Goal: Task Accomplishment & Management: Manage account settings

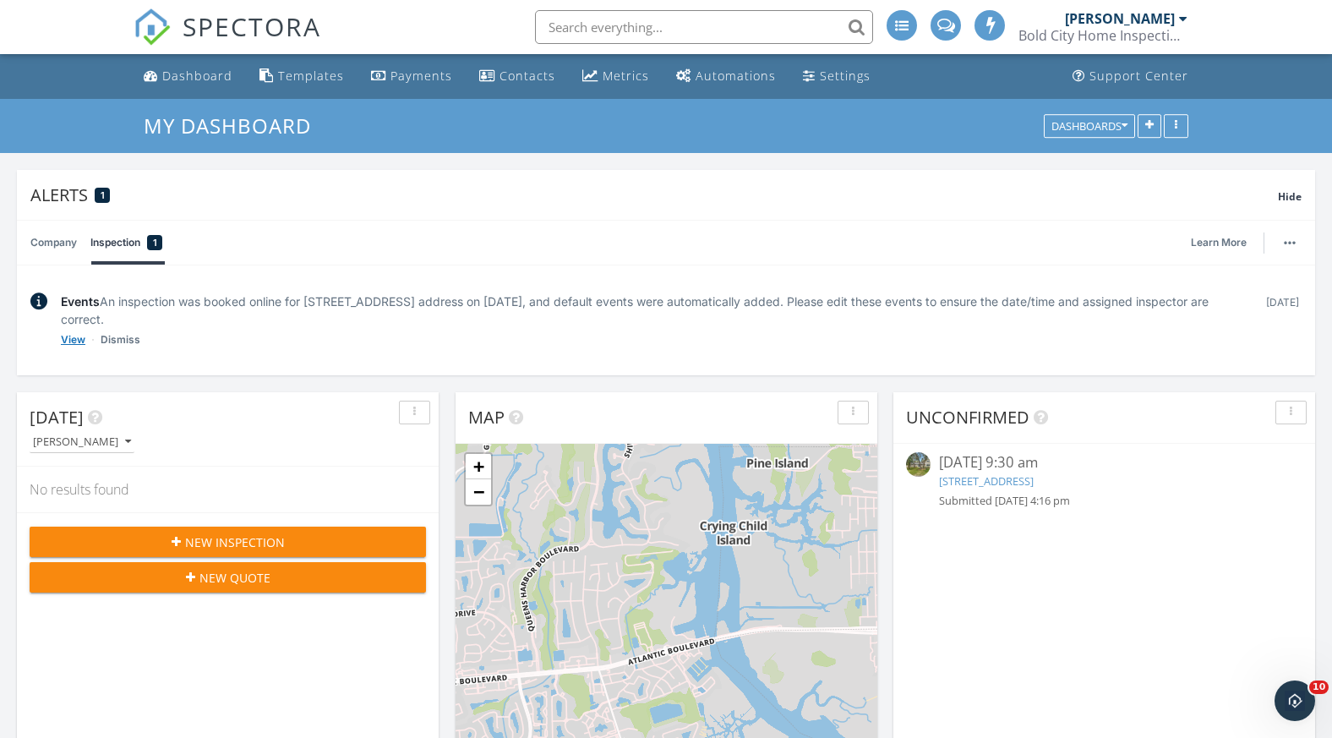
click at [69, 339] on link "View" at bounding box center [73, 339] width 25 height 17
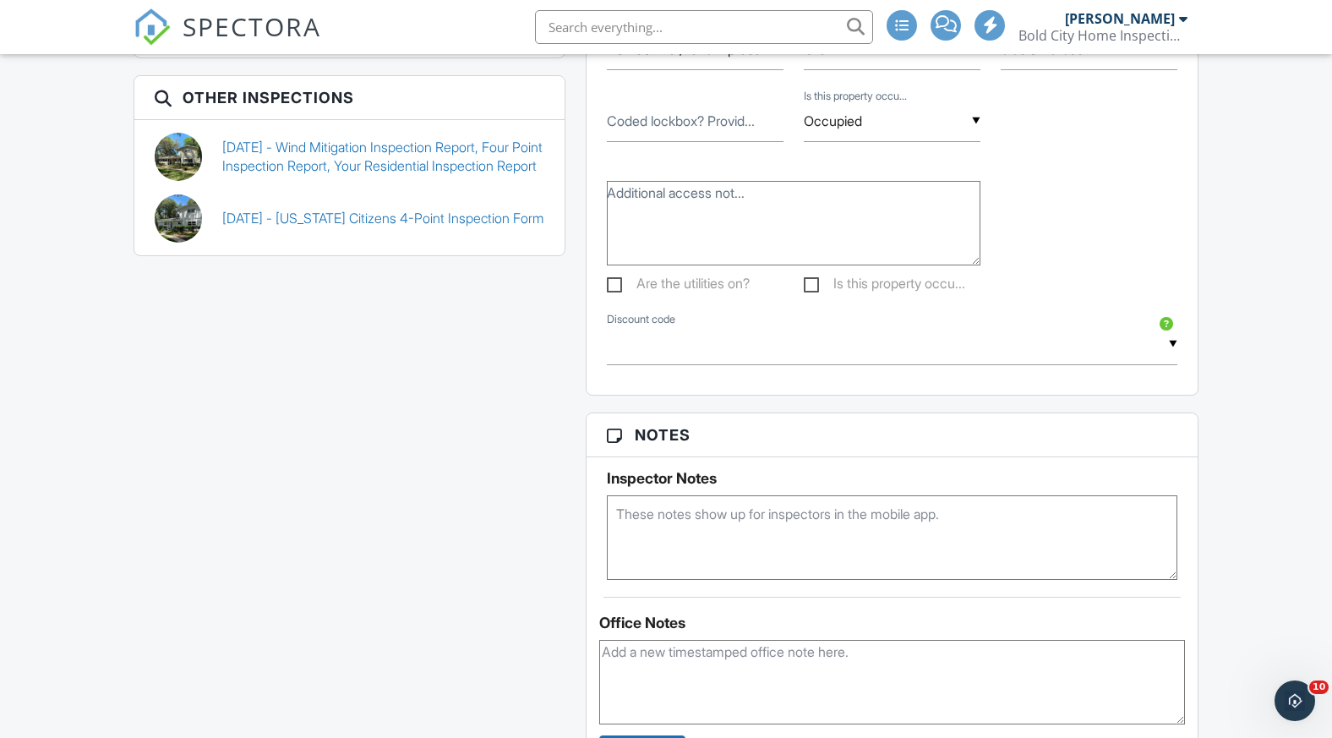
scroll to position [1474, 0]
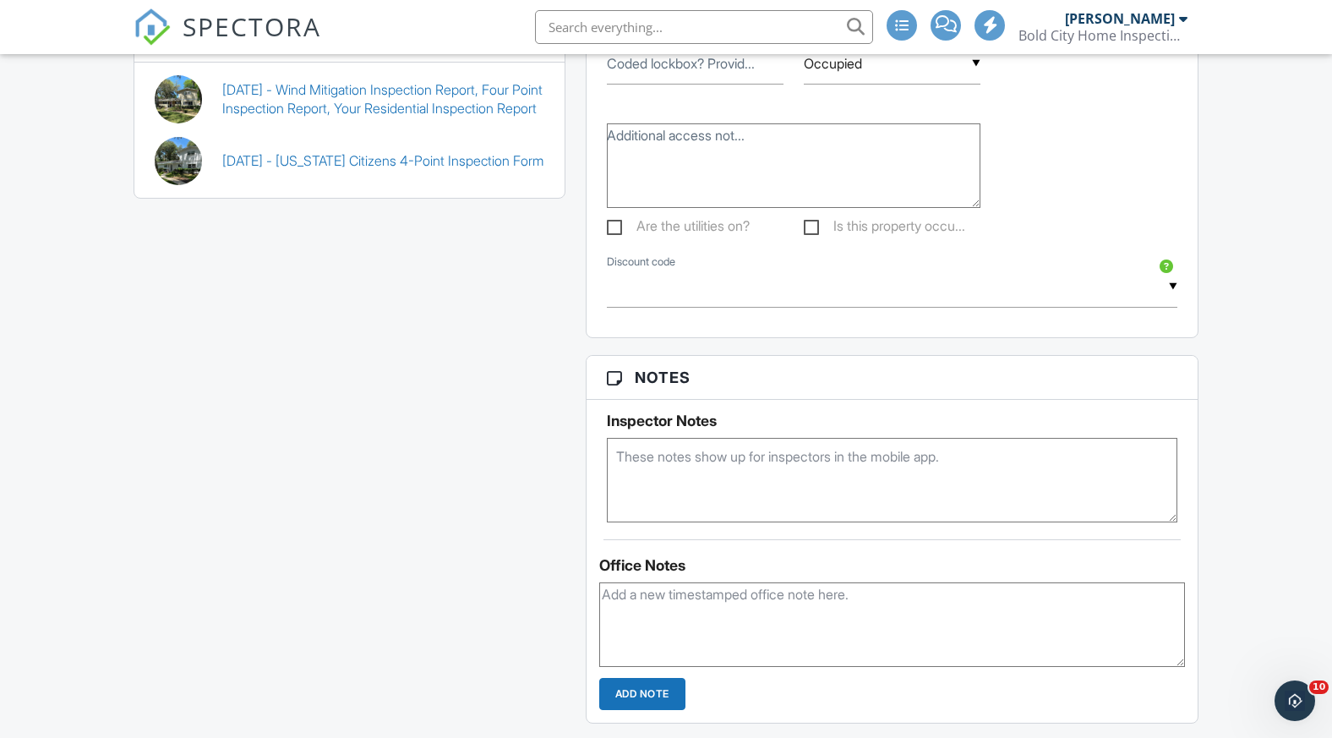
click at [745, 481] on textarea at bounding box center [892, 480] width 570 height 85
type textarea "Detached garage is included"
click at [415, 516] on div "This is an Unconfirmed Inspection! This inspection hasn't been confirmed yet. I…" at bounding box center [666, 131] width 1086 height 2220
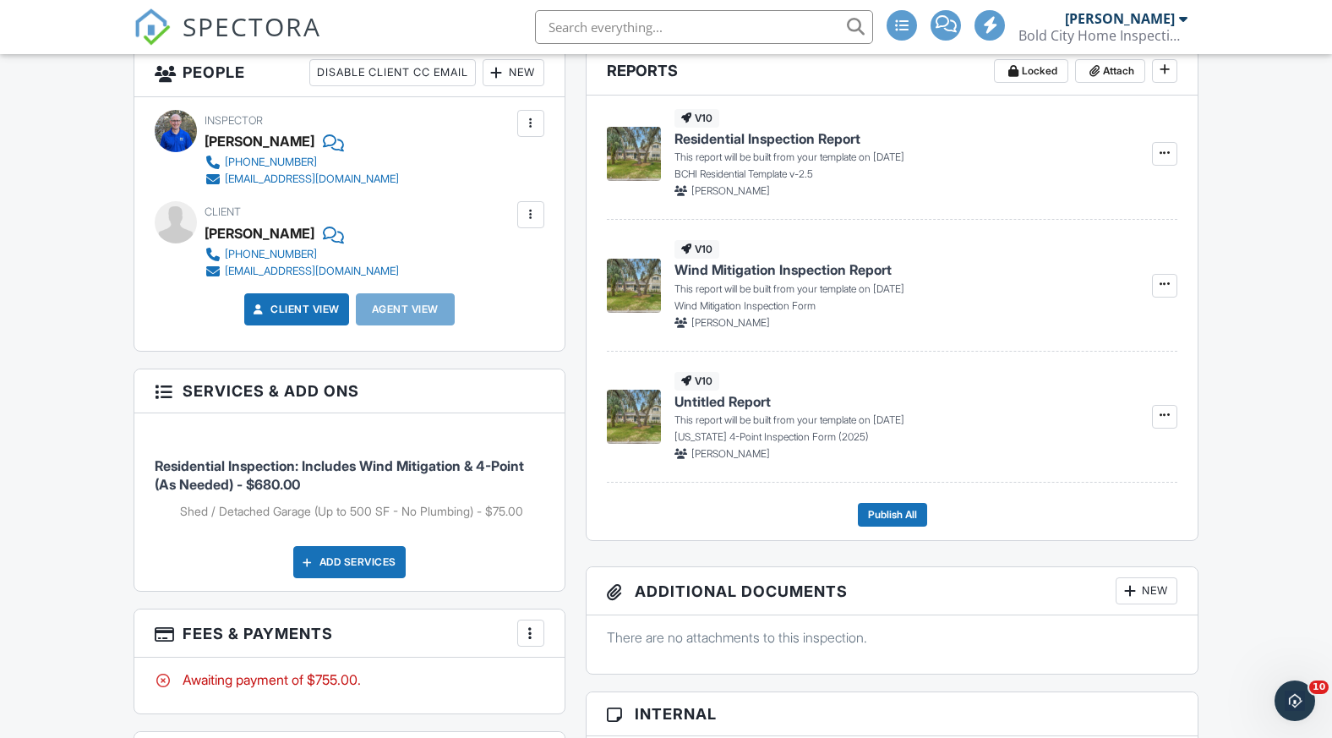
scroll to position [428, 0]
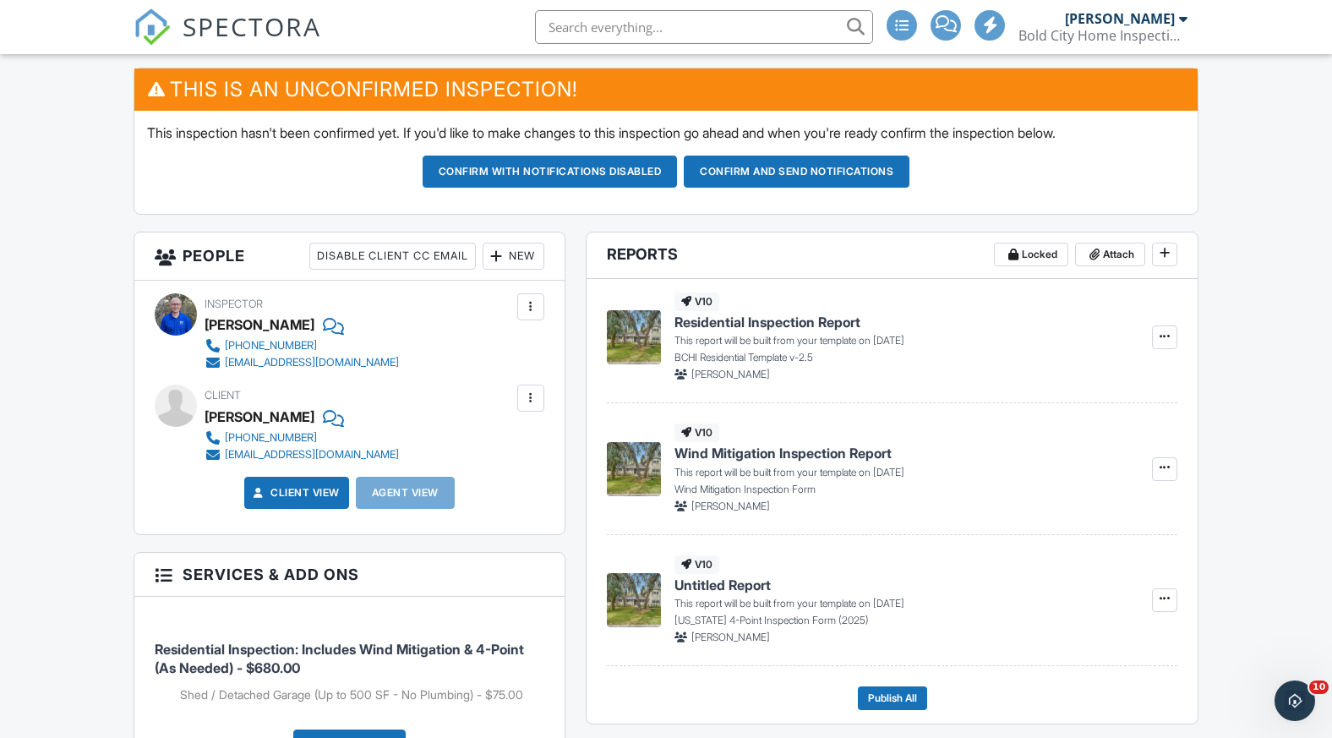
click at [796, 177] on button "Confirm and send notifications" at bounding box center [797, 172] width 226 height 32
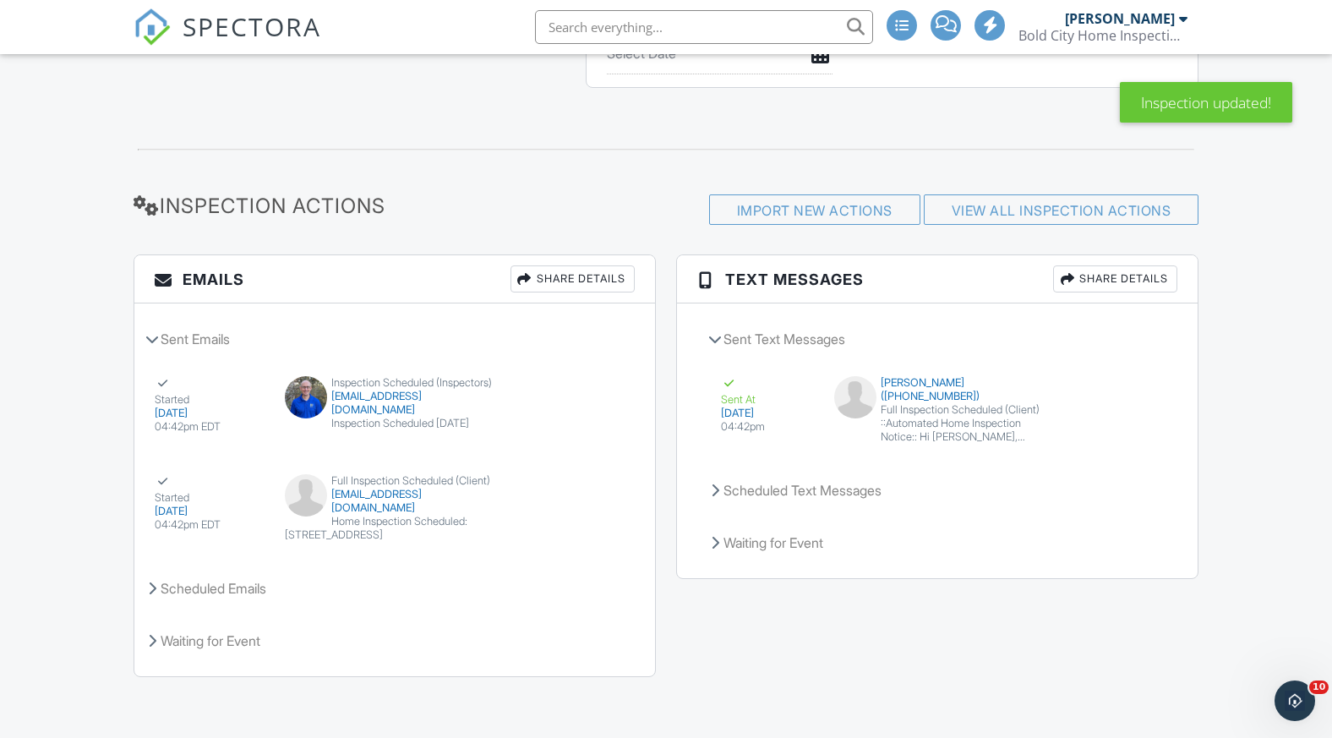
scroll to position [2486, 0]
click at [150, 23] on img at bounding box center [152, 26] width 37 height 37
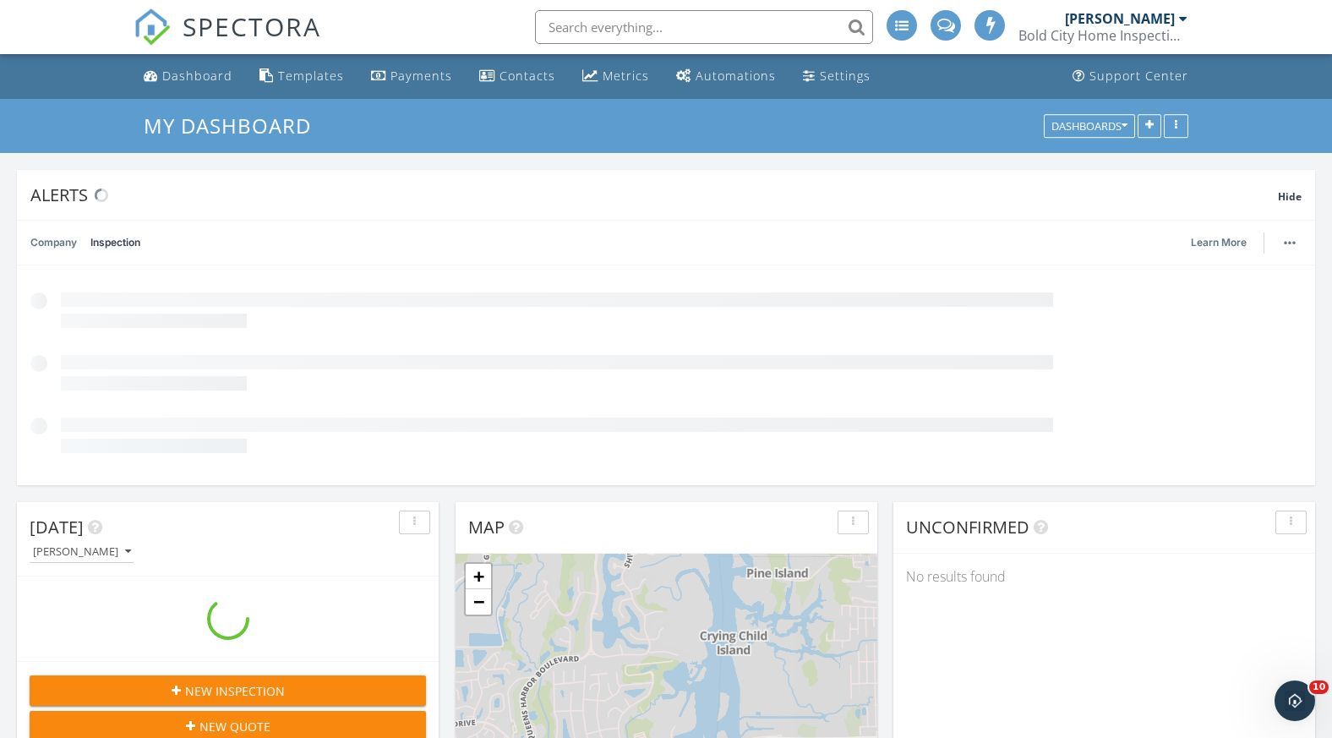
scroll to position [1733, 1358]
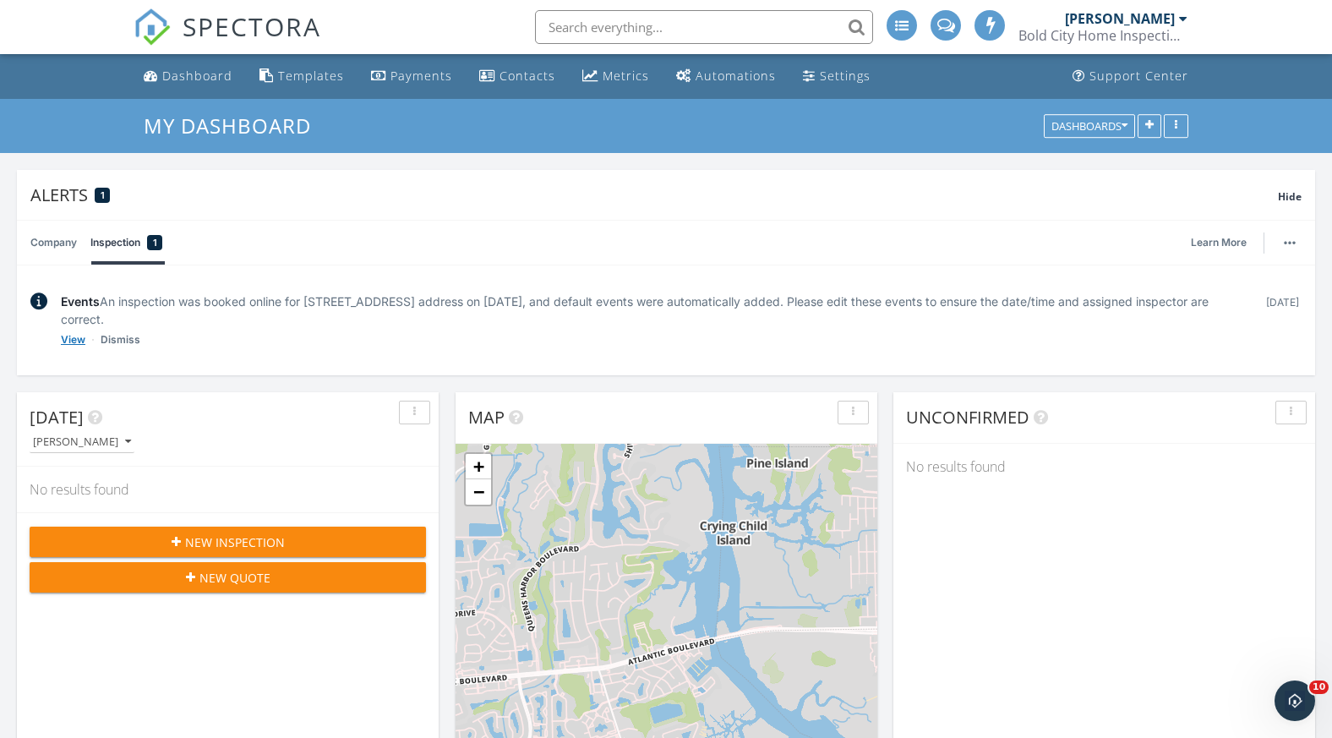
click at [72, 336] on link "View" at bounding box center [73, 339] width 25 height 17
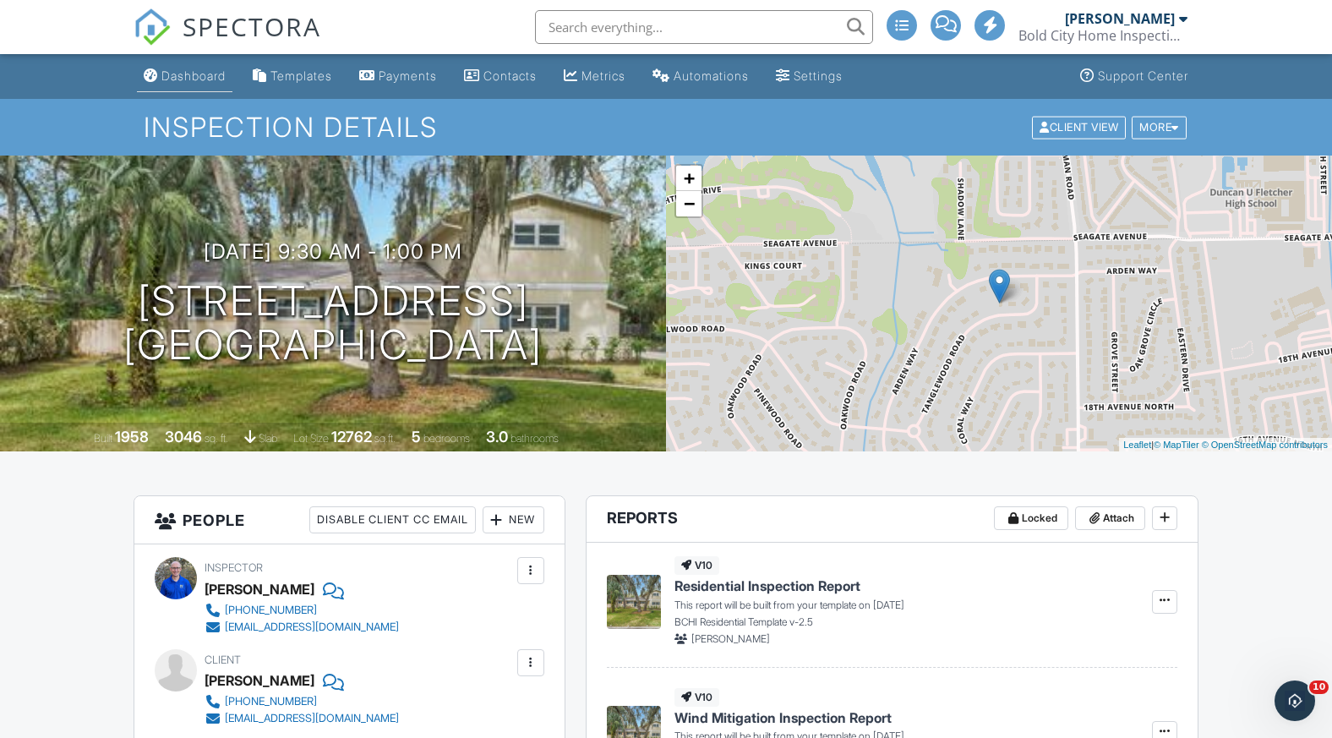
click at [199, 72] on div "Dashboard" at bounding box center [193, 75] width 64 height 14
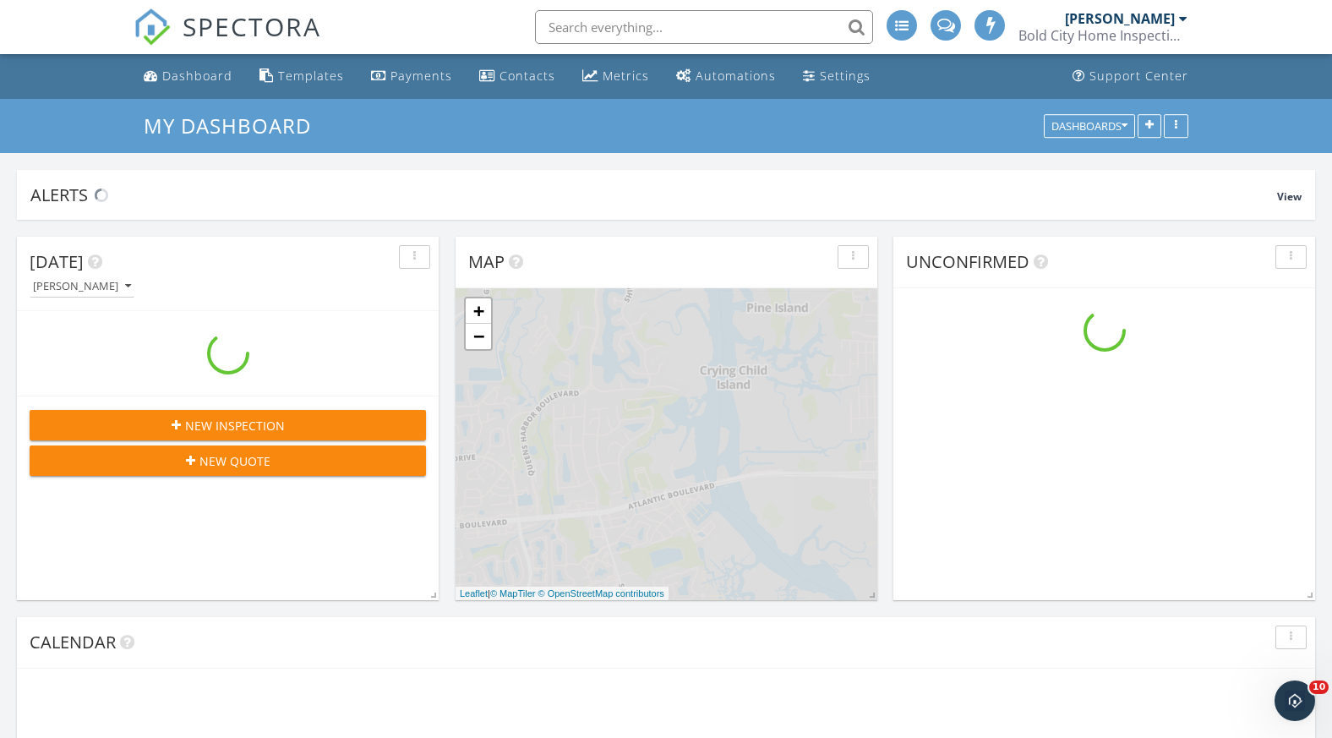
scroll to position [1733, 1358]
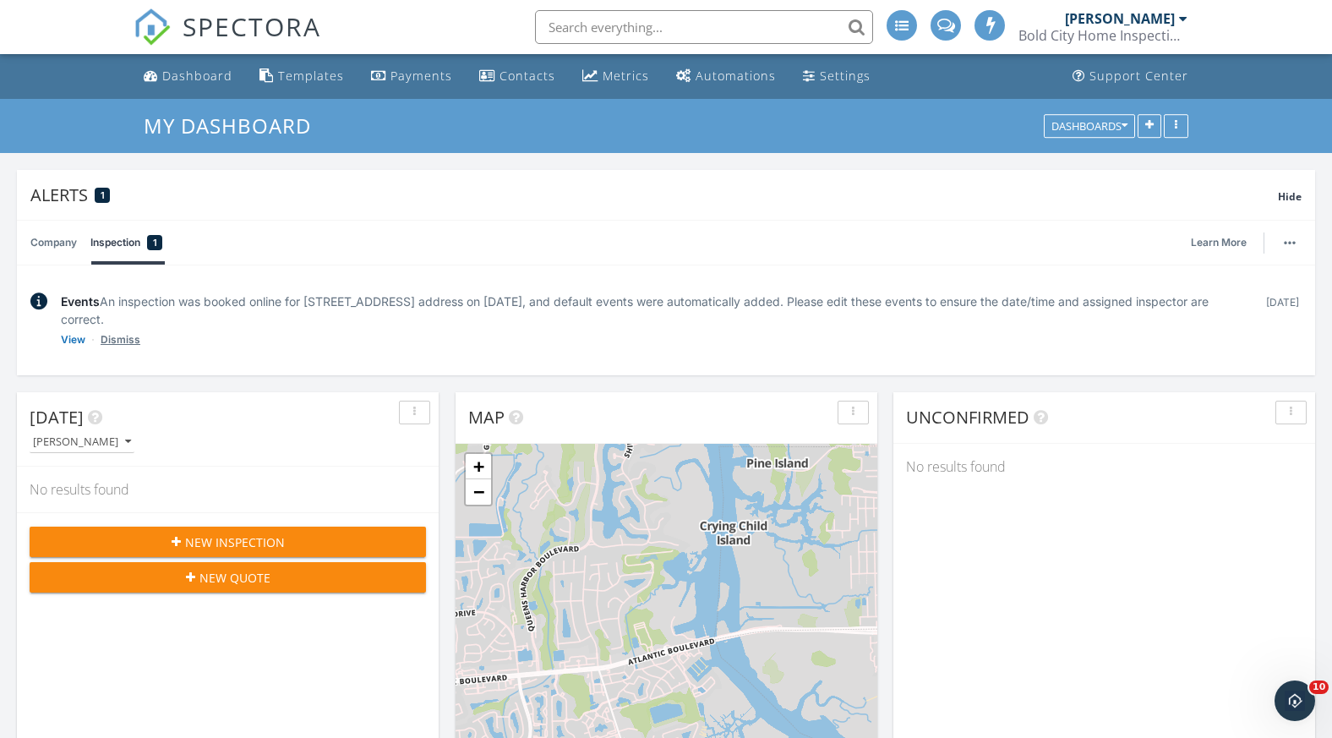
click at [116, 337] on link "Dismiss" at bounding box center [121, 339] width 40 height 17
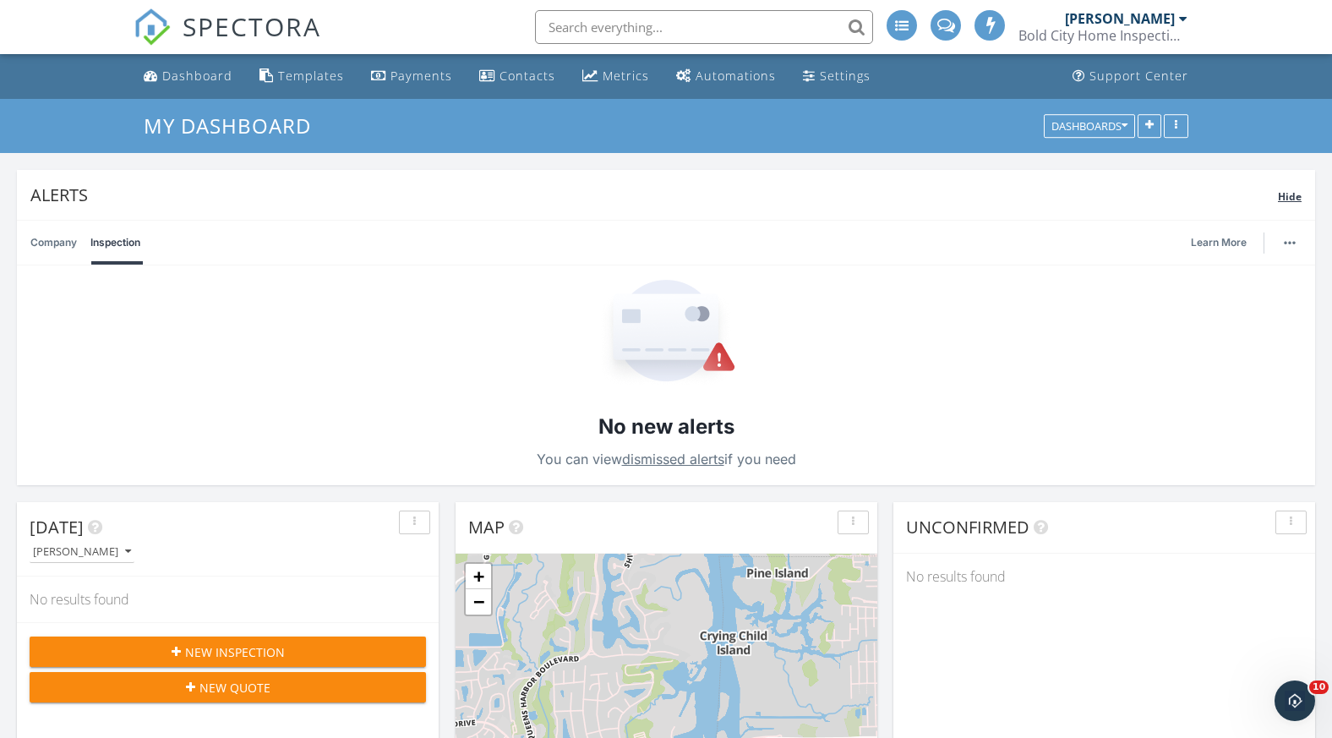
click at [1286, 194] on span "Hide" at bounding box center [1290, 196] width 24 height 14
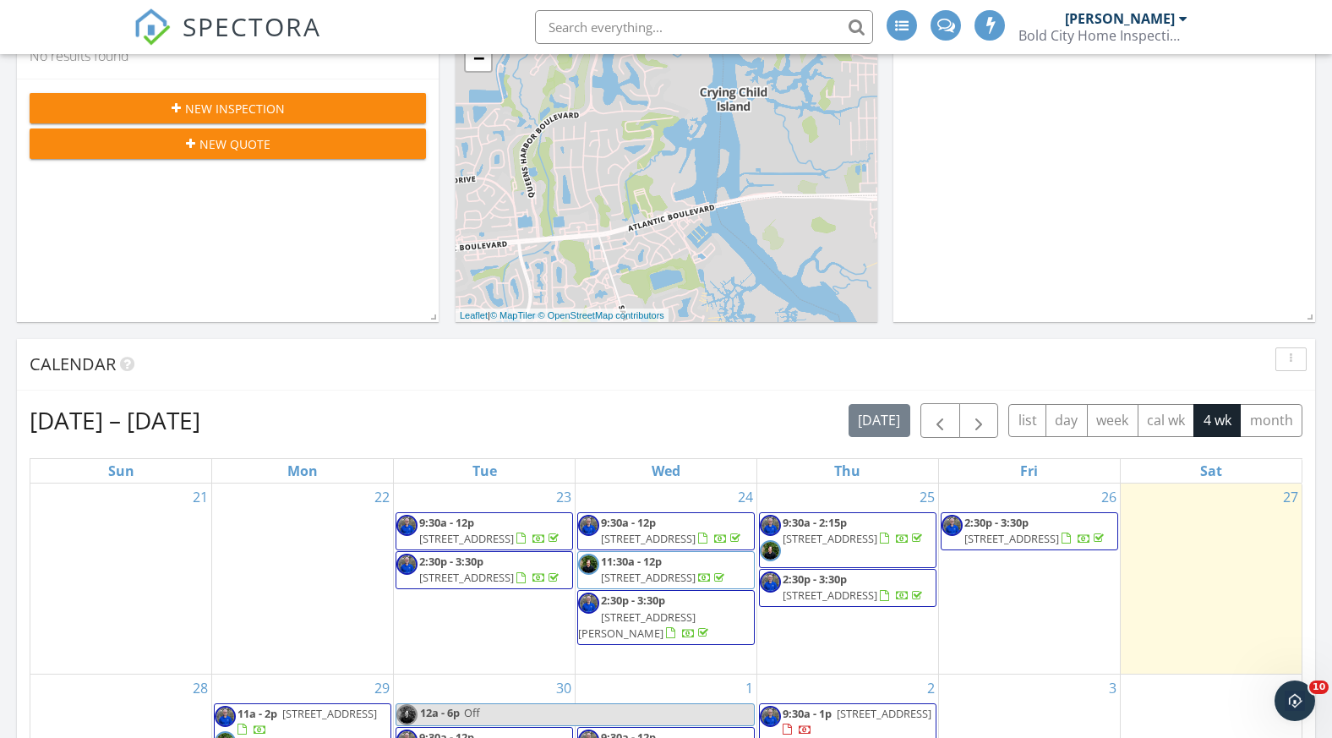
scroll to position [396, 0]
